Goal: Task Accomplishment & Management: Manage account settings

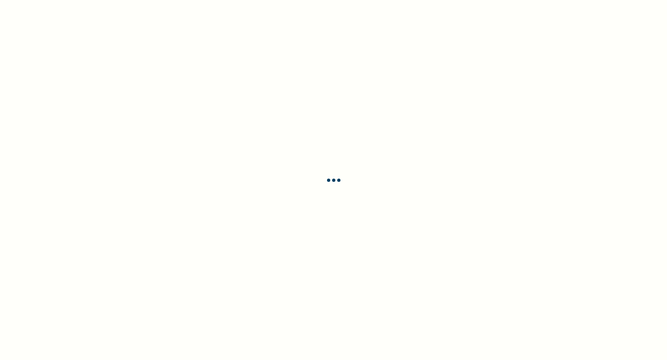
select select "ENGLISH"
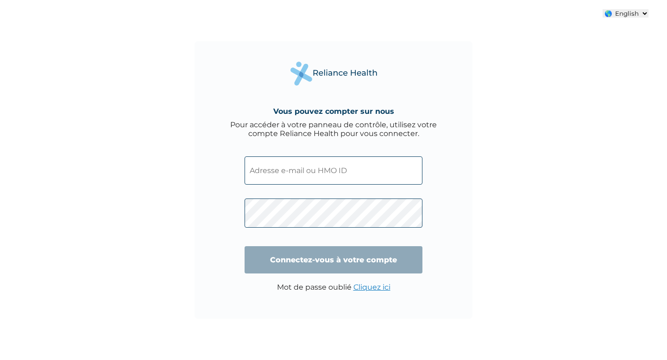
click at [297, 175] on input "text" at bounding box center [334, 171] width 178 height 28
paste input "The Prescription History page displays all types of prescriptions, with the new…"
type input "The Prescription History page displays all types of prescriptions, with the new…"
paste input "CAM/10005/A"
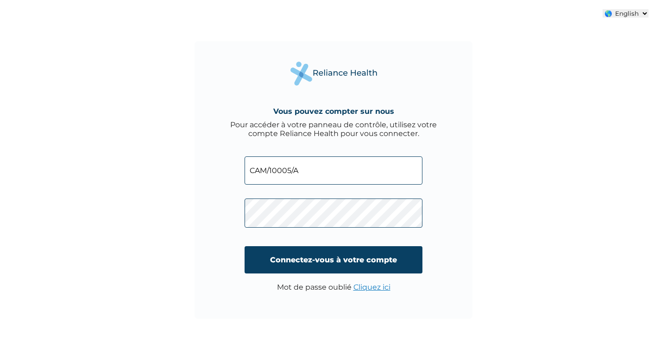
type input "CAM/10005/A"
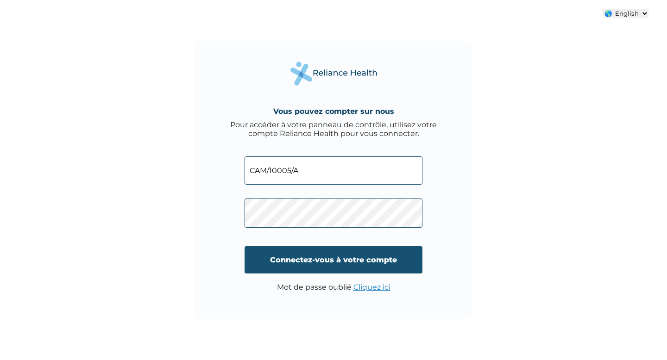
click at [304, 257] on input "Connectez-vous à votre compte" at bounding box center [334, 259] width 178 height 27
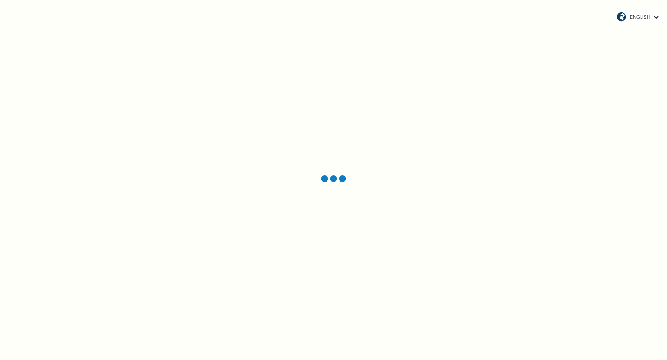
select select "ENGLISH"
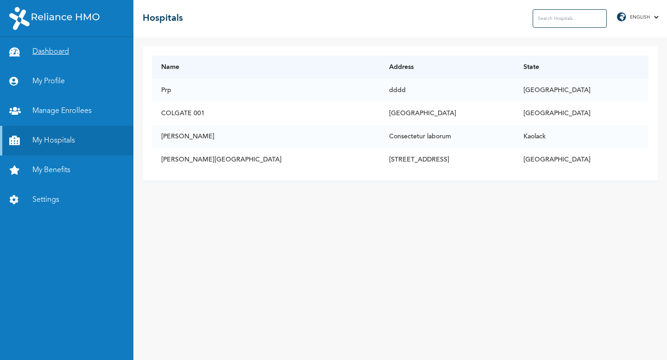
click at [69, 55] on link "Dashboard" at bounding box center [66, 52] width 133 height 30
